Goal: Check status: Check status

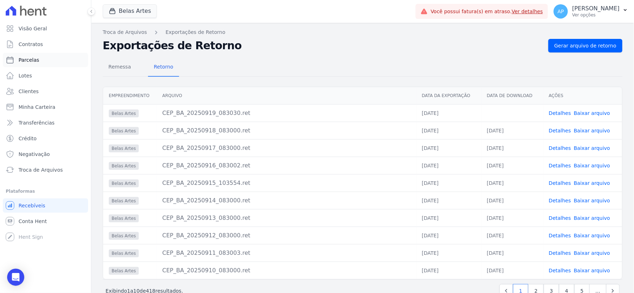
scroll to position [4, 0]
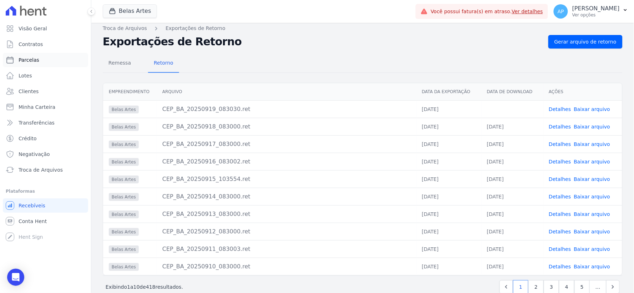
click at [35, 61] on span "Parcelas" at bounding box center [29, 59] width 21 height 7
select select
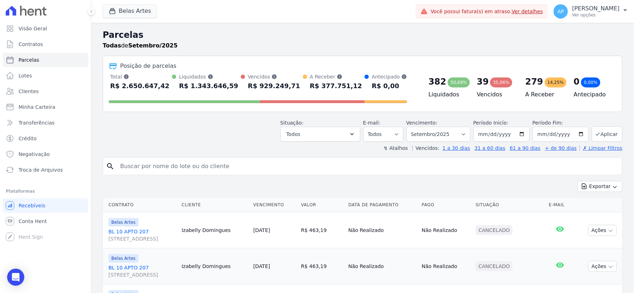
click at [208, 163] on input "search" at bounding box center [367, 166] width 503 height 14
paste input "[PERSON_NAME] [PERSON_NAME]"
type input "[PERSON_NAME] [PERSON_NAME]"
select select
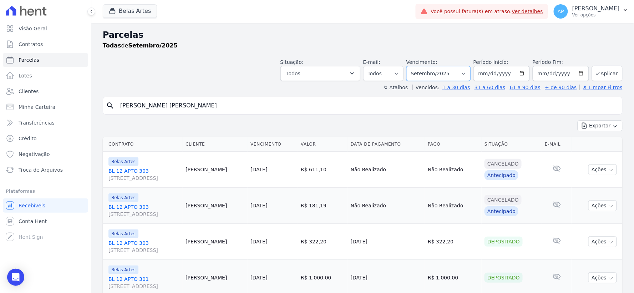
click at [437, 72] on select "Filtrar por período ──────── Todos os meses Setembro/2022 Outubro/2022 Novembro…" at bounding box center [438, 73] width 64 height 15
select select "08/2025"
click at [411, 66] on select "Filtrar por período ──────── Todos os meses Setembro/2022 Outubro/2022 Novembro…" at bounding box center [438, 73] width 64 height 15
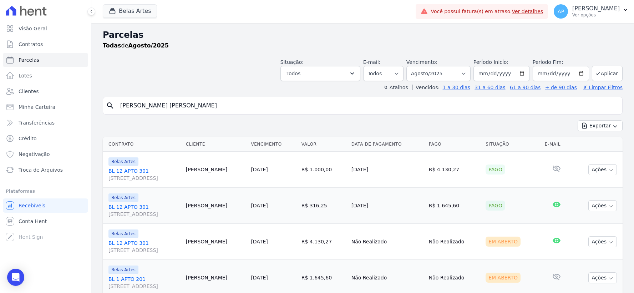
select select
click at [186, 105] on input "[PERSON_NAME] [PERSON_NAME]" at bounding box center [367, 105] width 503 height 14
select select
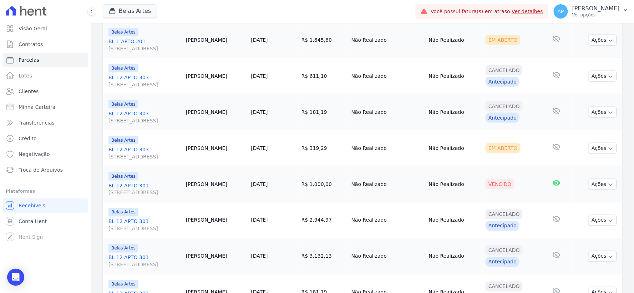
scroll to position [317, 0]
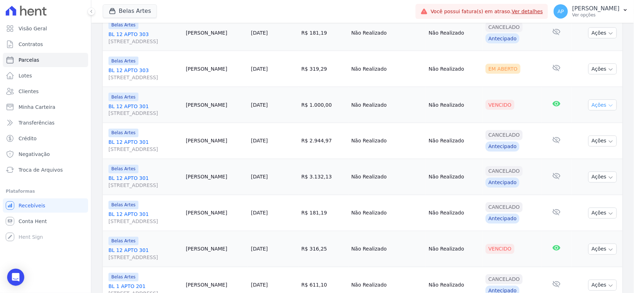
click at [593, 103] on button "Ações" at bounding box center [602, 104] width 29 height 11
click at [582, 120] on link "Ver boleto" at bounding box center [599, 121] width 68 height 13
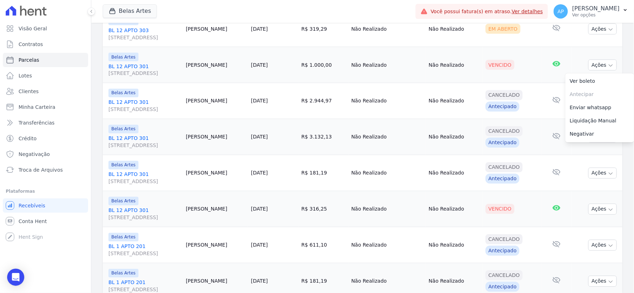
scroll to position [422, 0]
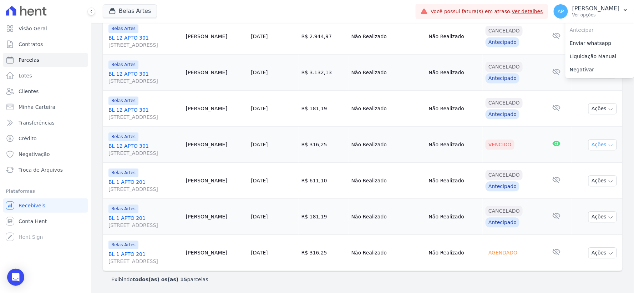
click at [608, 144] on icon "button" at bounding box center [611, 146] width 6 height 6
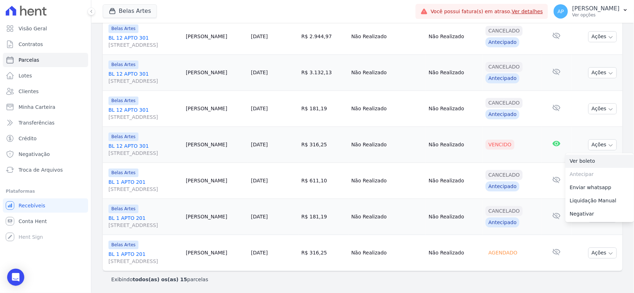
click at [583, 159] on link "Ver boleto" at bounding box center [599, 161] width 68 height 13
